Goal: Find specific page/section: Locate item on page

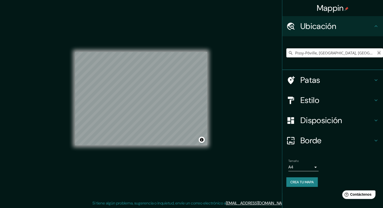
click at [378, 52] on icon "Claro" at bounding box center [378, 52] width 3 height 3
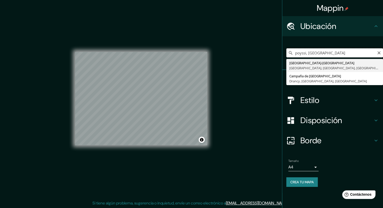
click at [309, 52] on input "poyssi, [GEOGRAPHIC_DATA]" at bounding box center [334, 52] width 97 height 9
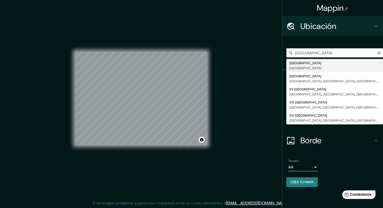
click at [309, 52] on input "[GEOGRAPHIC_DATA]" at bounding box center [334, 52] width 97 height 9
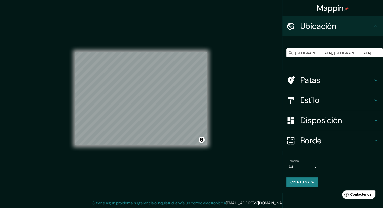
click at [306, 59] on div "[GEOGRAPHIC_DATA], [GEOGRAPHIC_DATA]" at bounding box center [334, 52] width 97 height 25
click at [304, 53] on input "[GEOGRAPHIC_DATA], [GEOGRAPHIC_DATA]" at bounding box center [334, 52] width 97 height 9
click at [341, 52] on input "[GEOGRAPHIC_DATA], [GEOGRAPHIC_DATA], [GEOGRAPHIC_DATA]" at bounding box center [334, 52] width 97 height 9
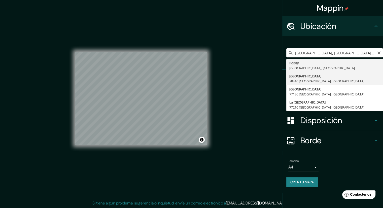
type input "[GEOGRAPHIC_DATA], 78410 [GEOGRAPHIC_DATA], [GEOGRAPHIC_DATA]"
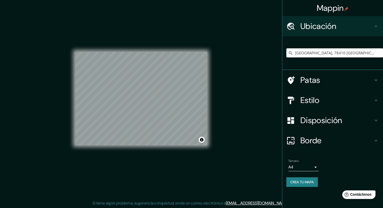
click at [208, 80] on div "© Mapbox © OpenStreetMap Improve this map © Maxar" at bounding box center [141, 98] width 148 height 203
click at [100, 159] on div "© Mapbox © OpenStreetMap Improve this map © Maxar" at bounding box center [141, 98] width 132 height 187
click at [187, 50] on div "© Mapbox © OpenStreetMap Improve this map © Maxar" at bounding box center [141, 98] width 132 height 187
click at [222, 83] on div "Mappin Ubicación [GEOGRAPHIC_DATA], 78410 [GEOGRAPHIC_DATA], [GEOGRAPHIC_DATA] …" at bounding box center [191, 102] width 383 height 211
click at [161, 153] on div "© Mapbox © OpenStreetMap Improve this map © Maxar" at bounding box center [141, 98] width 132 height 187
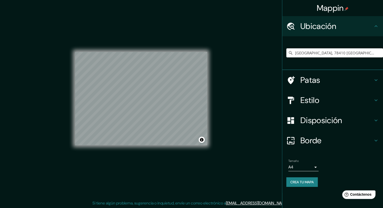
click at [180, 146] on div "© Mapbox © OpenStreetMap Improve this map © Maxar" at bounding box center [141, 98] width 132 height 187
click at [366, 53] on input "[GEOGRAPHIC_DATA], 78410 [GEOGRAPHIC_DATA], [GEOGRAPHIC_DATA]" at bounding box center [334, 52] width 97 height 9
click at [367, 54] on input "[GEOGRAPHIC_DATA], 78410 [GEOGRAPHIC_DATA], [GEOGRAPHIC_DATA]" at bounding box center [334, 52] width 97 height 9
click at [290, 53] on icon at bounding box center [290, 52] width 5 height 5
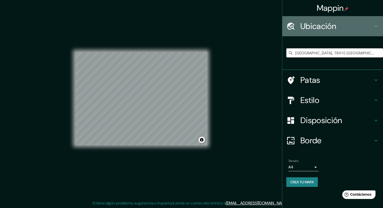
click at [331, 25] on font "Ubicación" at bounding box center [318, 26] width 36 height 11
click at [376, 27] on icon at bounding box center [376, 26] width 6 height 6
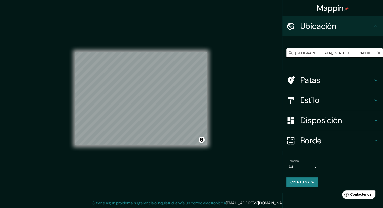
click at [300, 53] on input "[GEOGRAPHIC_DATA], 78410 [GEOGRAPHIC_DATA], [GEOGRAPHIC_DATA]" at bounding box center [334, 52] width 97 height 9
click at [380, 52] on icon "Claro" at bounding box center [379, 53] width 4 height 4
click at [338, 53] on input "Elige tu ciudad o zona" at bounding box center [334, 52] width 97 height 9
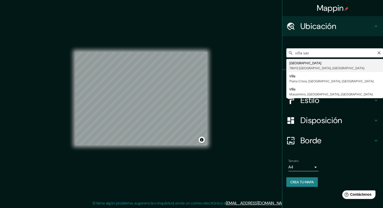
type input "[GEOGRAPHIC_DATA], 78410 [GEOGRAPHIC_DATA], [GEOGRAPHIC_DATA]"
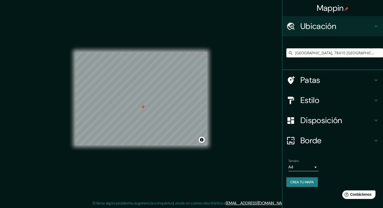
click at [141, 108] on div at bounding box center [143, 107] width 4 height 4
click at [166, 33] on div "© Mapbox © OpenStreetMap Improve this map © Maxar" at bounding box center [141, 98] width 132 height 187
click at [137, 157] on div "© Mapbox © OpenStreetMap Improve this map © Maxar" at bounding box center [141, 98] width 132 height 187
drag, startPoint x: 189, startPoint y: 47, endPoint x: 253, endPoint y: 66, distance: 67.2
click at [253, 66] on div "Mappin Ubicación [GEOGRAPHIC_DATA], 78410 [GEOGRAPHIC_DATA], [GEOGRAPHIC_DATA] …" at bounding box center [191, 102] width 383 height 211
